Goal: Information Seeking & Learning: Learn about a topic

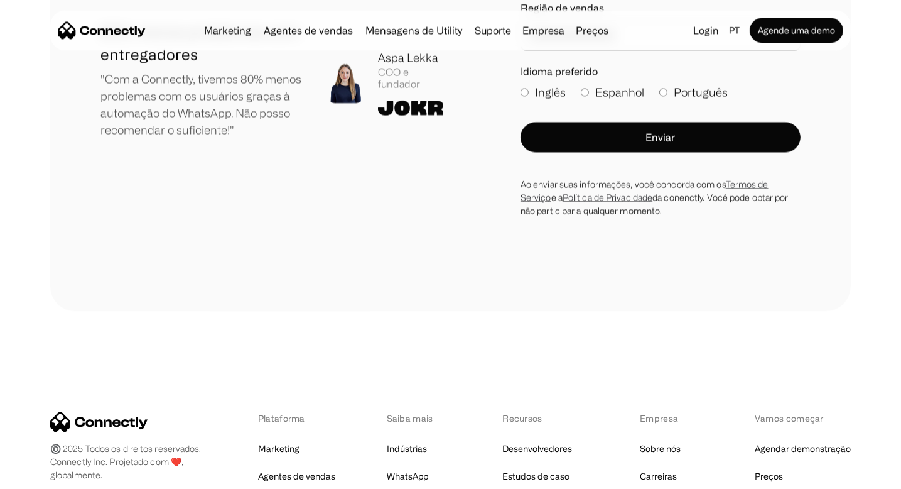
scroll to position [7330, 0]
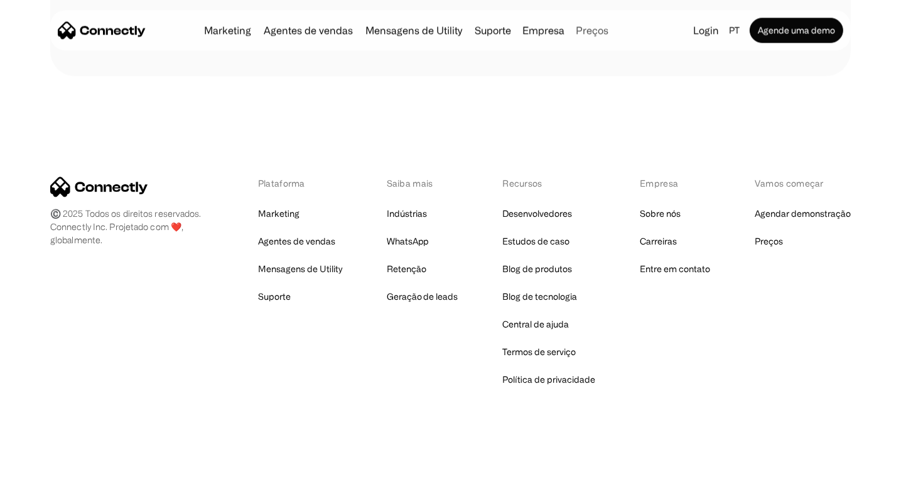
click at [593, 30] on link "Preços" at bounding box center [592, 30] width 43 height 10
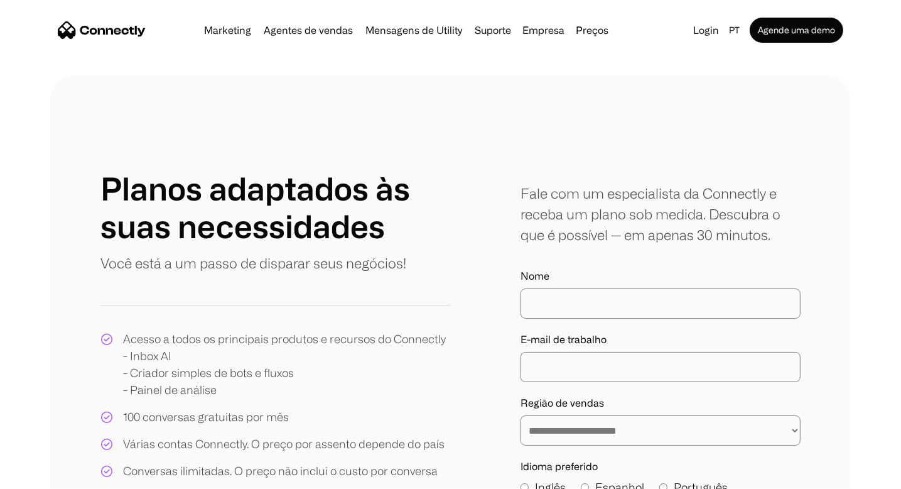
click at [114, 28] on img "home" at bounding box center [102, 30] width 88 height 18
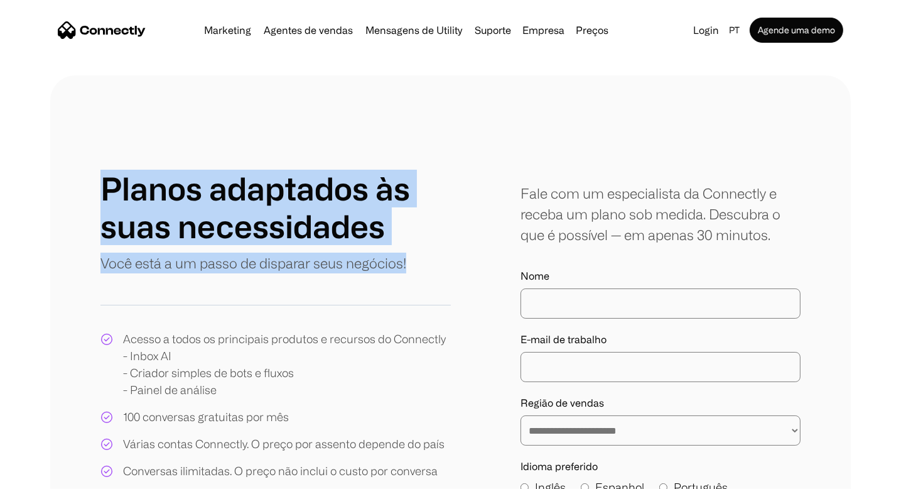
drag, startPoint x: 417, startPoint y: 264, endPoint x: 19, endPoint y: 180, distance: 407.0
click at [19, 180] on div "**********" at bounding box center [450, 397] width 901 height 644
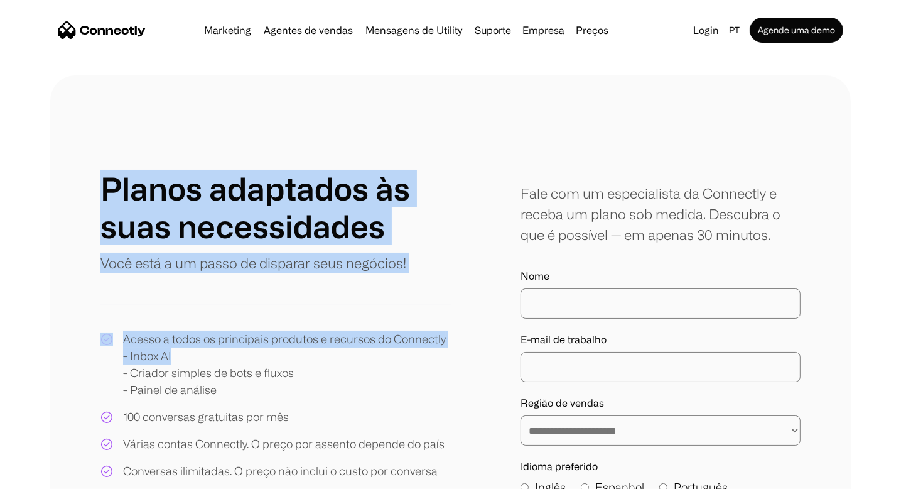
drag, startPoint x: 90, startPoint y: 170, endPoint x: 429, endPoint y: 367, distance: 391.9
click at [429, 367] on div "**********" at bounding box center [450, 397] width 801 height 644
click at [289, 381] on div "Acesso a todos os principais produtos e recursos do Connectly - Inbox AI - Cria…" at bounding box center [284, 364] width 323 height 68
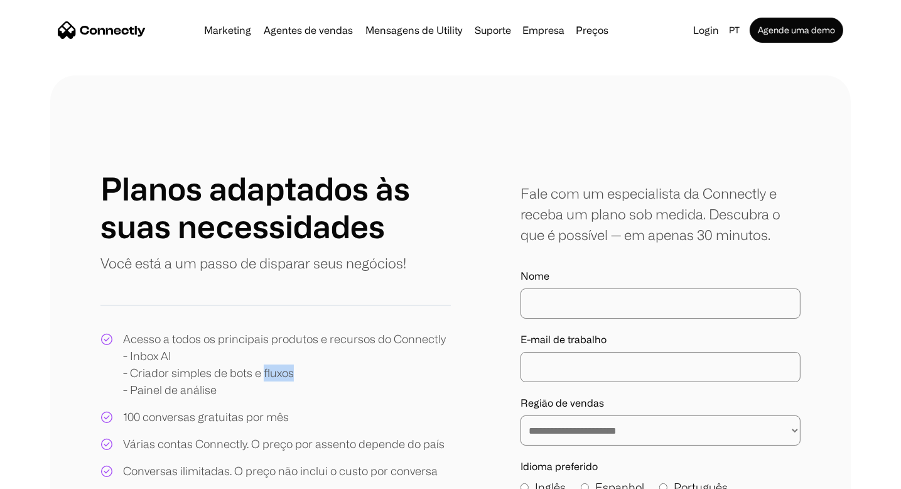
click at [289, 381] on div "Acesso a todos os principais produtos e recursos do Connectly - Inbox AI - Cria…" at bounding box center [284, 364] width 323 height 68
click at [239, 392] on div "Acesso a todos os principais produtos e recursos do Connectly - Inbox AI - Cria…" at bounding box center [284, 364] width 323 height 68
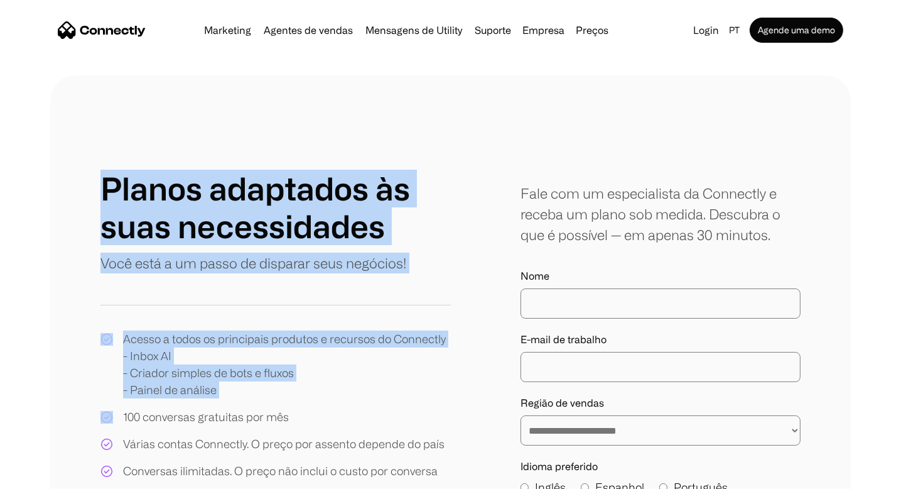
drag, startPoint x: 239, startPoint y: 392, endPoint x: 101, endPoint y: 163, distance: 267.3
click at [101, 163] on div "**********" at bounding box center [450, 397] width 801 height 644
click at [101, 151] on div "**********" at bounding box center [450, 397] width 801 height 644
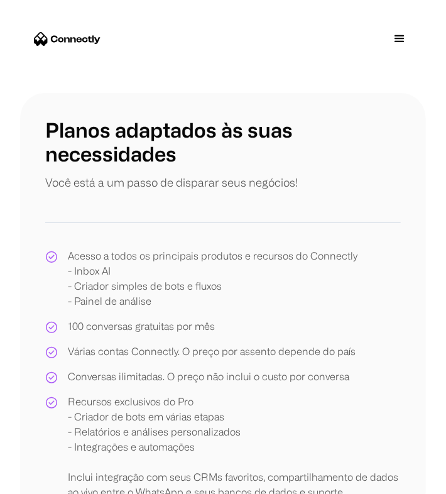
click at [379, 214] on div "Planos adaptados às suas necessidades Você está a um passo de disparar seus neg…" at bounding box center [222, 316] width 355 height 396
click at [357, 51] on div "Marketing Agentes de vendas Mensagens de Utility Suporte Empresa Sobre nós Carr…" at bounding box center [223, 39] width 406 height 58
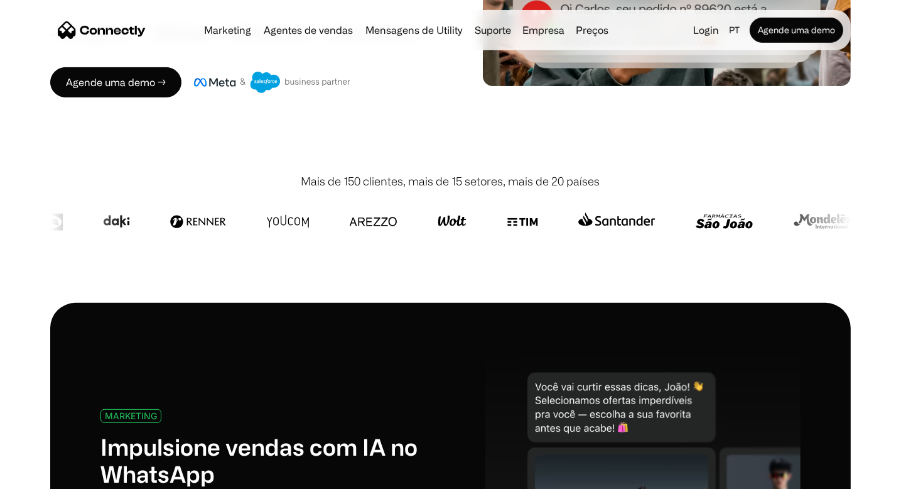
scroll to position [281, 0]
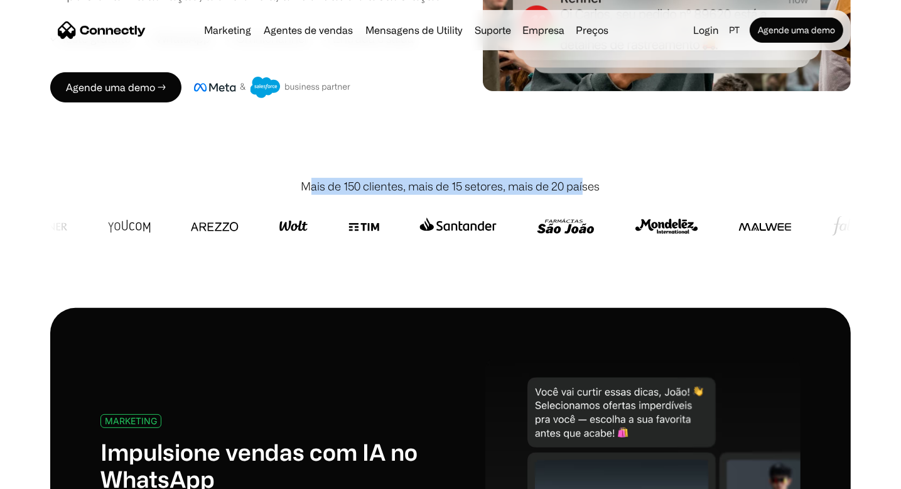
drag, startPoint x: 306, startPoint y: 186, endPoint x: 582, endPoint y: 171, distance: 276.1
click at [582, 171] on div "Mais de 150 clientes, mais de 15 setores, mais de 20 países" at bounding box center [450, 230] width 801 height 155
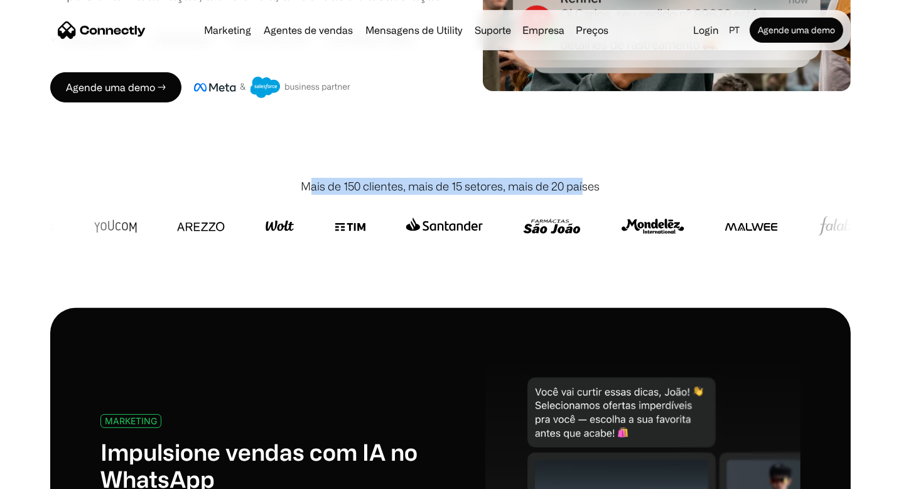
click at [582, 171] on div "Mais de 150 clientes, mais de 15 setores, mais de 20 países" at bounding box center [450, 230] width 801 height 155
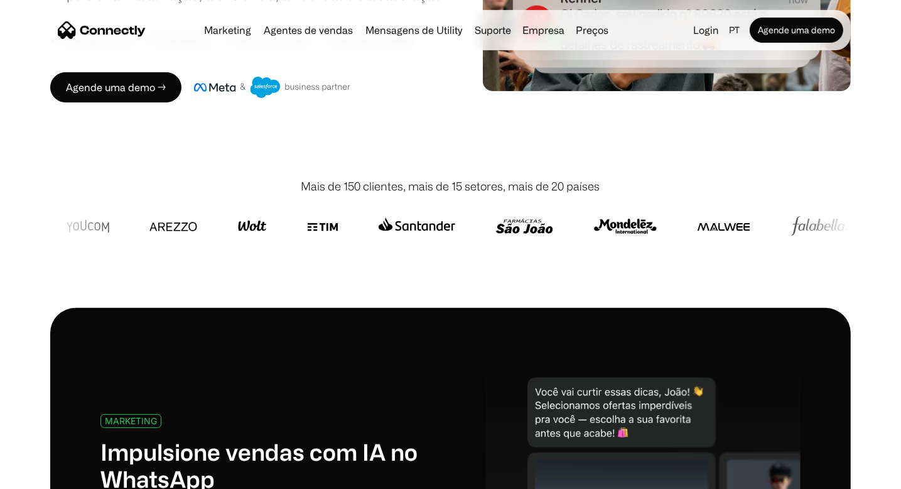
click at [610, 194] on div "Mais de 150 clientes, mais de 15 setores, mais de 20 países" at bounding box center [450, 186] width 801 height 17
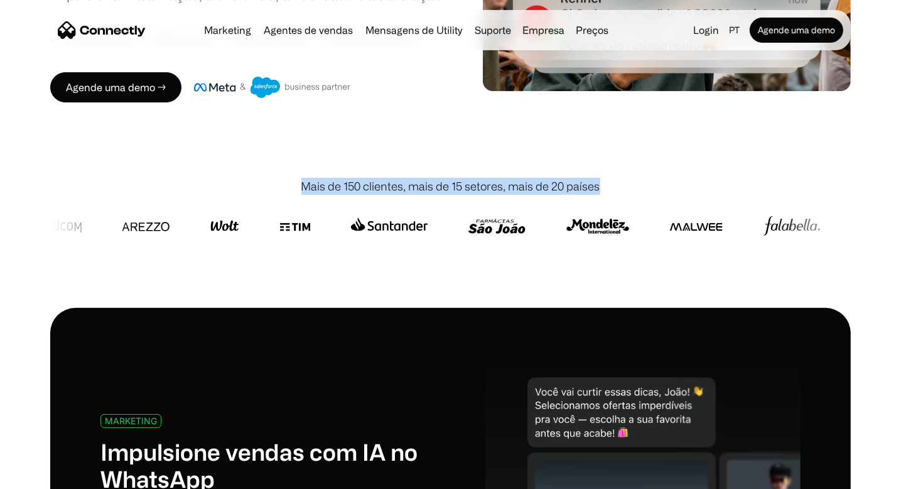
drag, startPoint x: 620, startPoint y: 186, endPoint x: 208, endPoint y: 165, distance: 412.5
click at [208, 165] on div "Mais de 150 clientes, mais de 15 setores, mais de 20 países" at bounding box center [450, 230] width 801 height 155
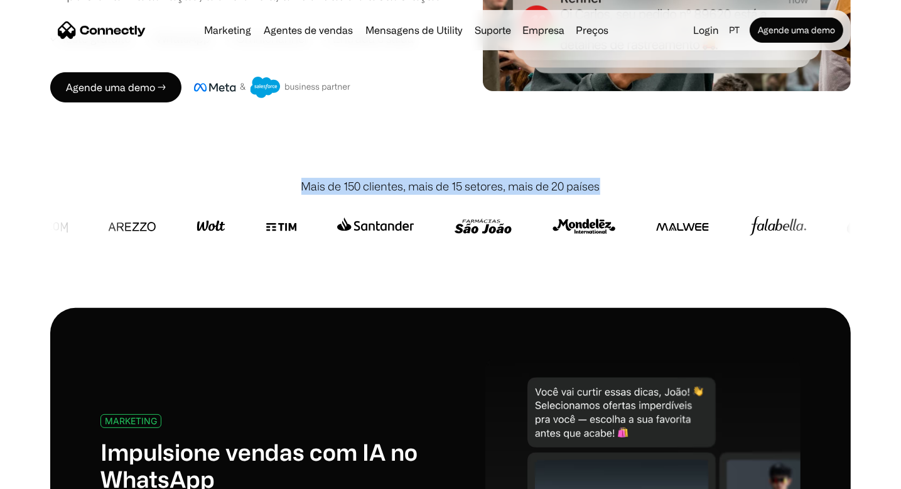
click at [208, 165] on div "Mais de 150 clientes, mais de 15 setores, mais de 20 países" at bounding box center [450, 230] width 801 height 155
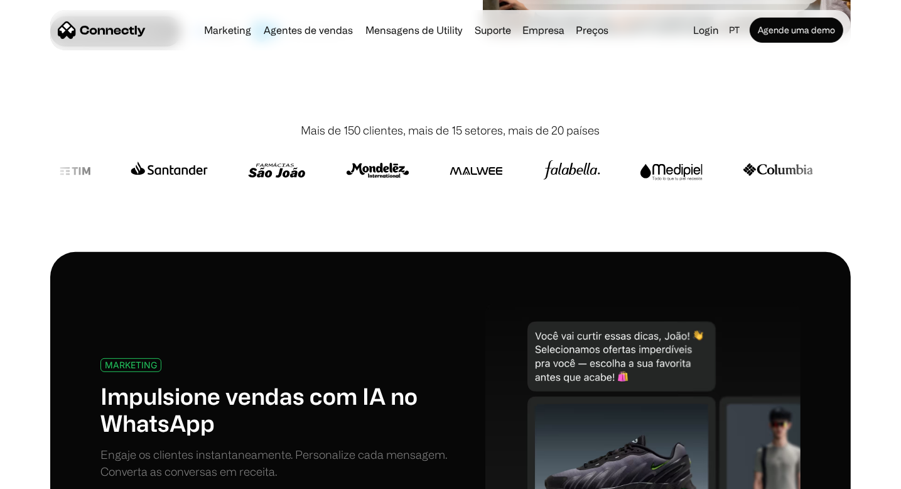
scroll to position [336, 0]
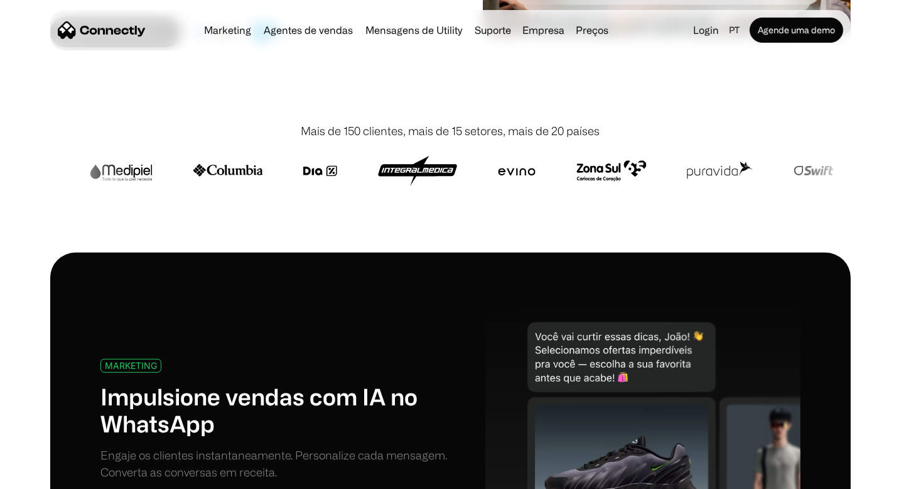
click at [603, 129] on div "Mais de 150 clientes, mais de 15 setores, mais de 20 países" at bounding box center [450, 130] width 801 height 17
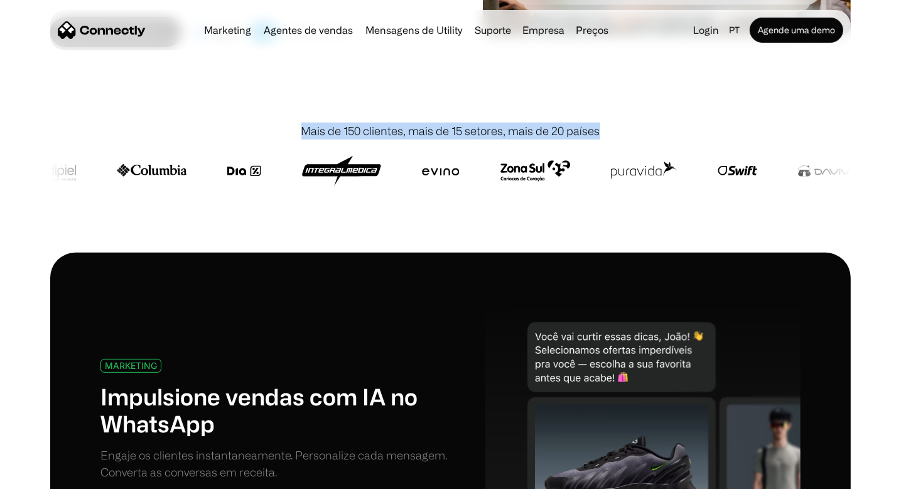
drag, startPoint x: 306, startPoint y: 131, endPoint x: 614, endPoint y: 131, distance: 308.3
click at [614, 131] on div "Mais de 150 clientes, mais de 15 setores, mais de 20 países" at bounding box center [450, 130] width 801 height 17
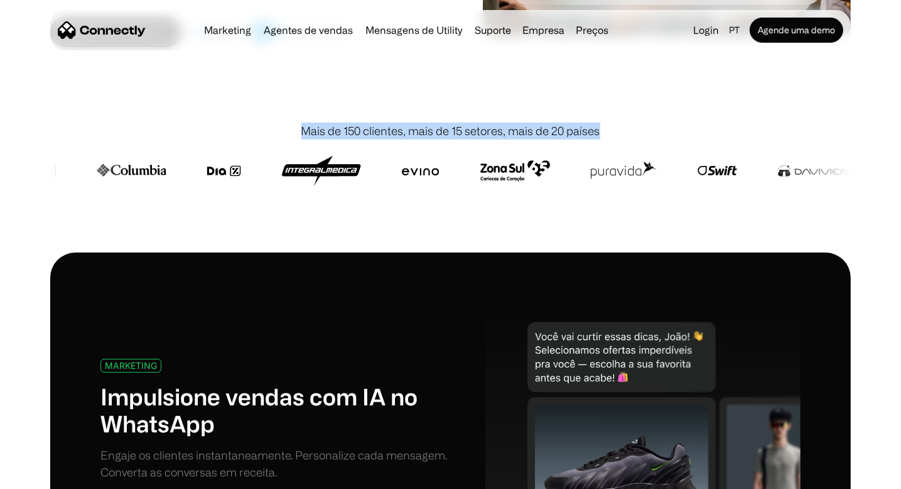
click at [614, 131] on div "Mais de 150 clientes, mais de 15 setores, mais de 20 países" at bounding box center [450, 130] width 801 height 17
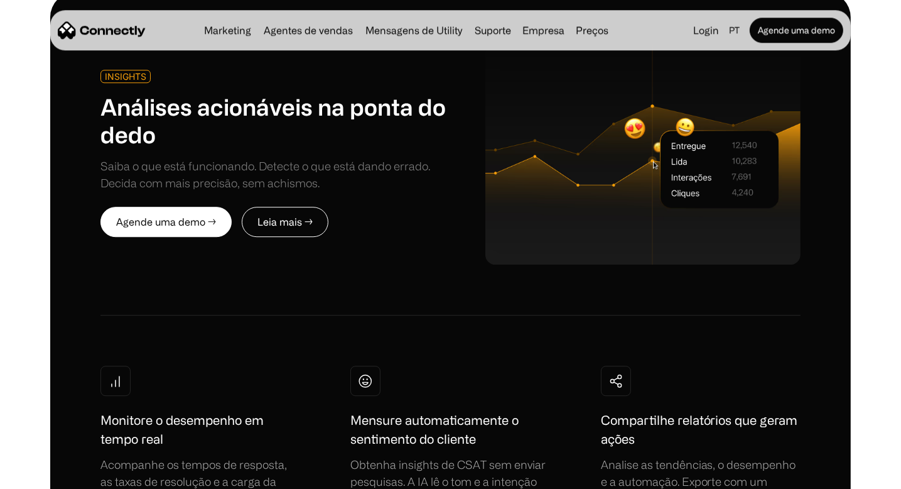
scroll to position [3212, 0]
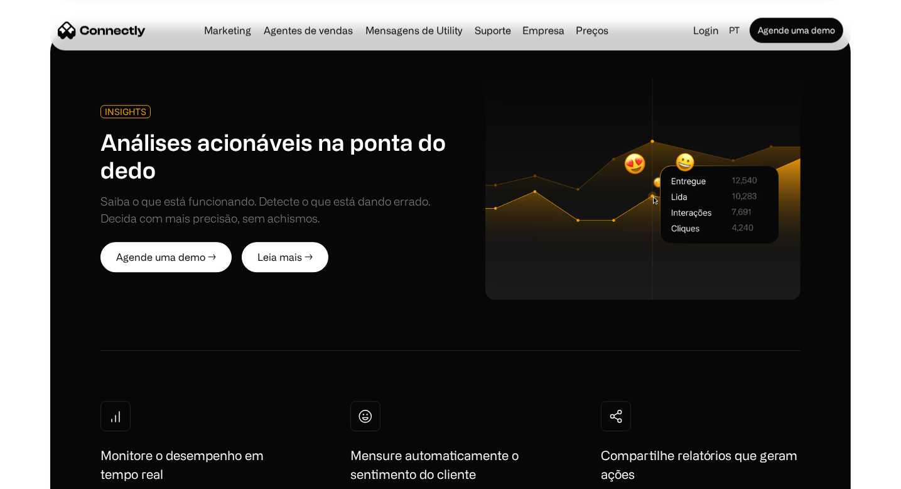
click at [259, 260] on link "Leia mais →" at bounding box center [285, 257] width 87 height 30
click at [131, 24] on img "home" at bounding box center [102, 30] width 88 height 18
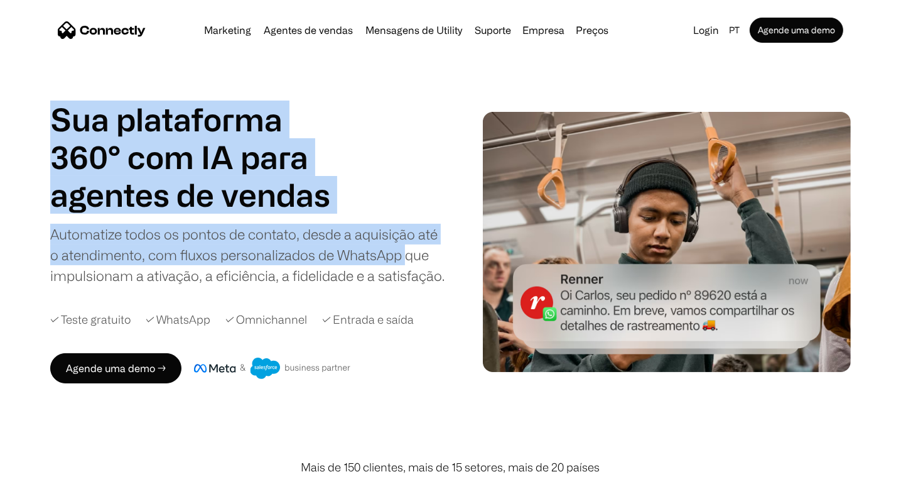
drag, startPoint x: 50, startPoint y: 121, endPoint x: 407, endPoint y: 254, distance: 380.7
click at [407, 254] on div "Sua plataforma 360° com IA para agentes de vendas suporte utility agentes de ve…" at bounding box center [248, 192] width 396 height 185
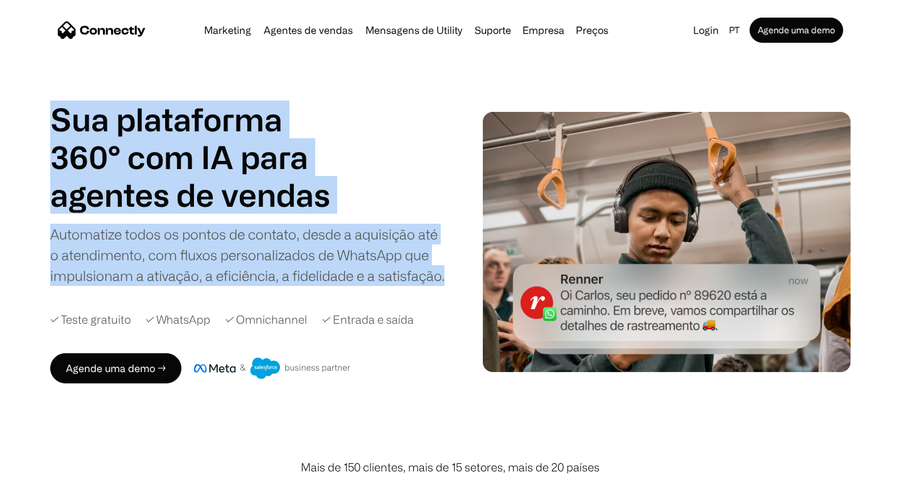
drag, startPoint x: 448, startPoint y: 279, endPoint x: 45, endPoint y: 89, distance: 445.8
click at [37, 119] on div "Sua plataforma 360° com IA para agentes de vendas suporte utility agentes de ve…" at bounding box center [450, 241] width 901 height 283
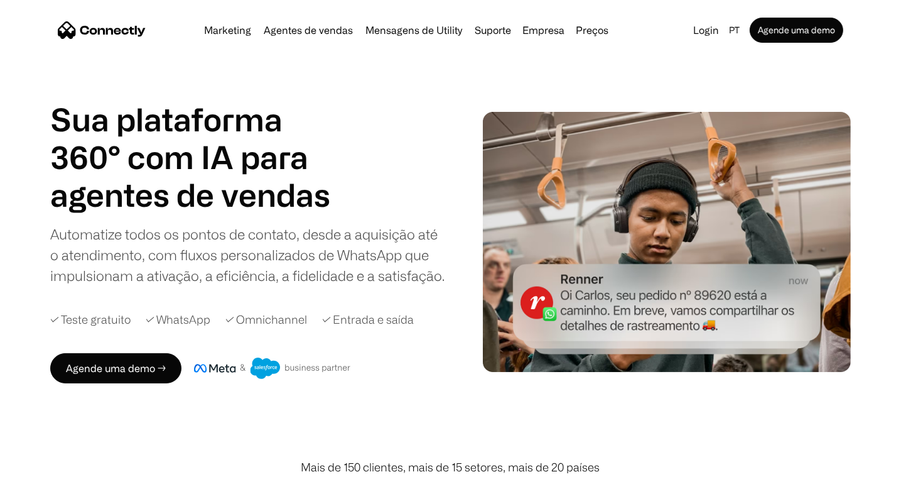
click at [58, 117] on h1 "Sua plataforma 360° com IA para" at bounding box center [194, 137] width 289 height 75
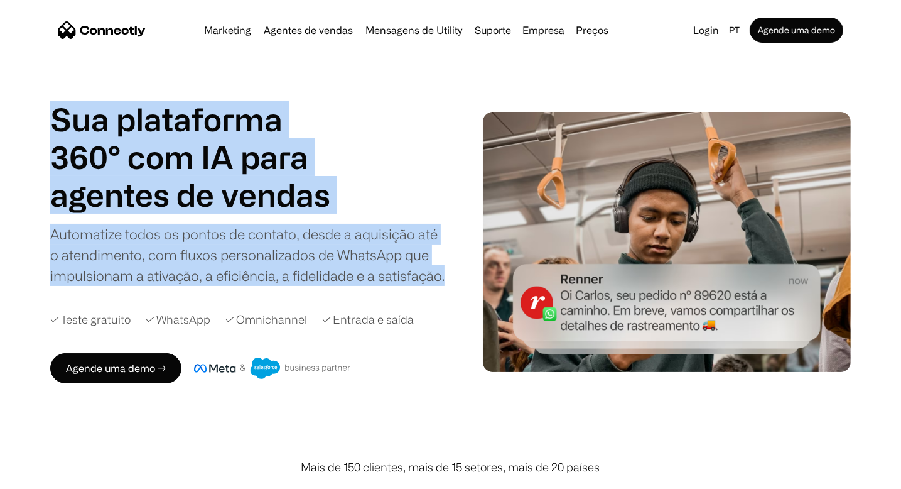
drag, startPoint x: 442, startPoint y: 278, endPoint x: 47, endPoint y: 122, distance: 424.3
click at [47, 122] on div "Sua plataforma 360° com IA para agentes de vendas suporte utility agentes de ve…" at bounding box center [450, 241] width 901 height 283
drag, startPoint x: 55, startPoint y: 117, endPoint x: 449, endPoint y: 284, distance: 428.2
click at [449, 284] on div "Sua plataforma 360° com IA para agentes de vendas suporte utility agentes de ve…" at bounding box center [258, 241] width 416 height 283
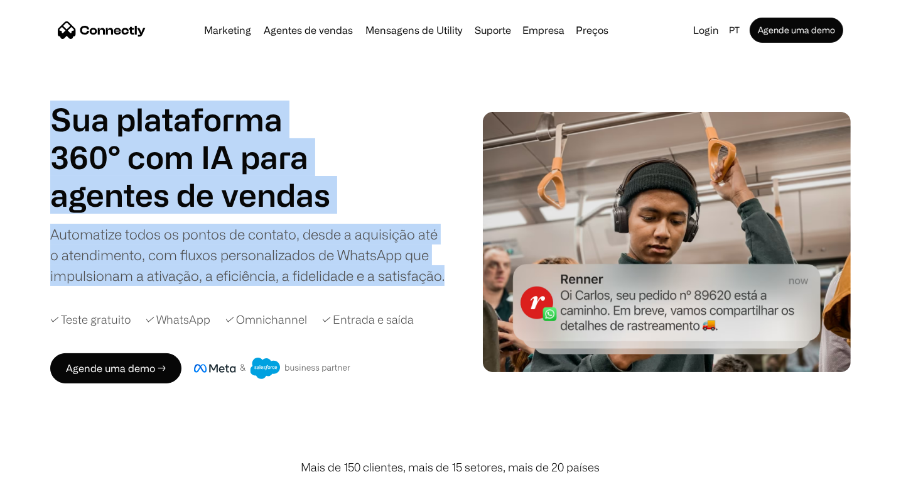
click at [449, 284] on div "Sua plataforma 360° com IA para agentes de vendas suporte utility agentes de ve…" at bounding box center [258, 241] width 416 height 283
drag, startPoint x: 441, startPoint y: 279, endPoint x: 0, endPoint y: 112, distance: 472.0
click at [0, 112] on div "Sua plataforma 360° com IA para agentes de vendas suporte utility agentes de ve…" at bounding box center [450, 241] width 901 height 283
click at [42, 111] on div "Sua plataforma 360° com IA para agentes de vendas suporte utility agentes de ve…" at bounding box center [450, 241] width 901 height 283
